Goal: Task Accomplishment & Management: Use online tool/utility

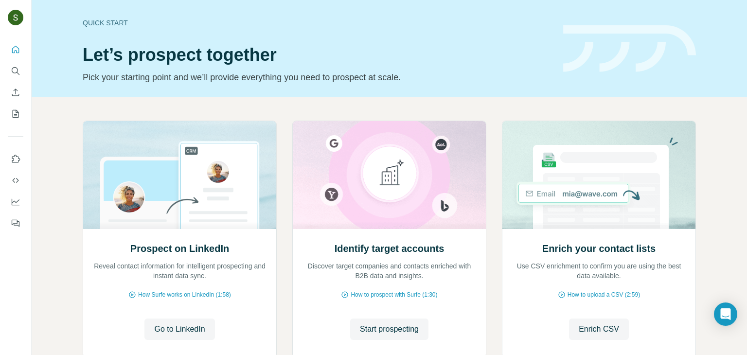
scroll to position [65, 0]
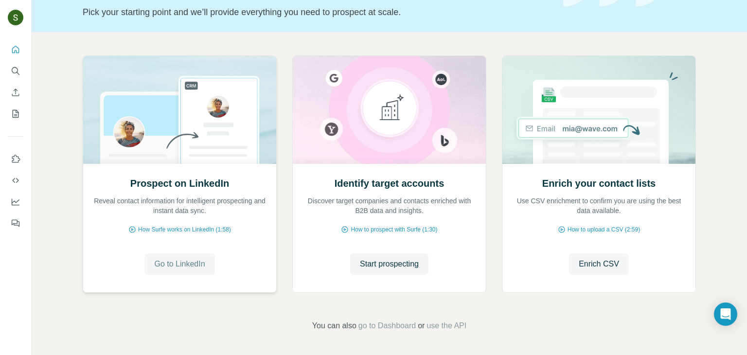
click at [186, 263] on span "Go to LinkedIn" at bounding box center [179, 264] width 51 height 12
